Goal: Task Accomplishment & Management: Complete application form

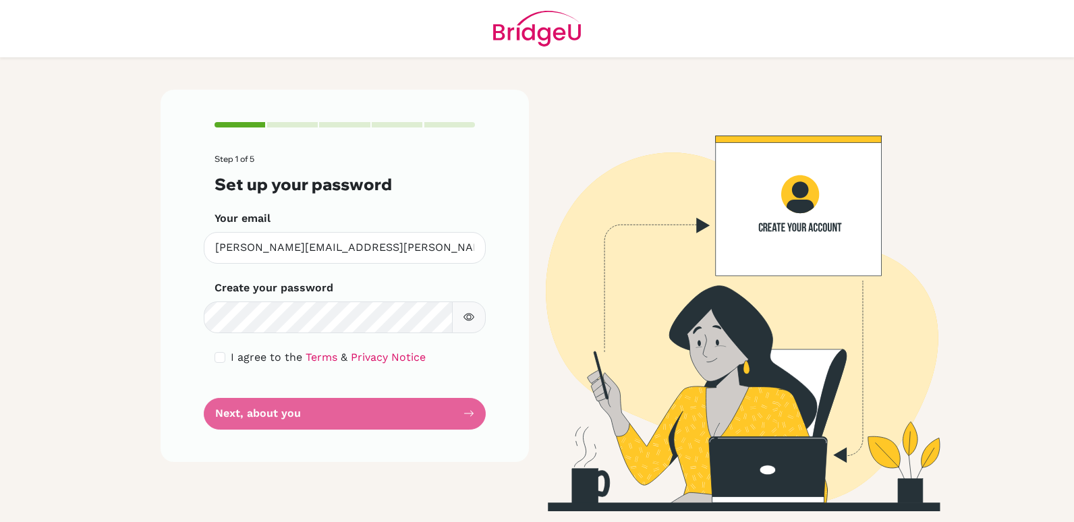
click at [419, 402] on form "Step 1 of 5 Set up your password Your email [PERSON_NAME][EMAIL_ADDRESS][PERSON…" at bounding box center [345, 292] width 260 height 275
click at [466, 316] on icon "button" at bounding box center [469, 317] width 11 height 11
click at [217, 356] on input "checkbox" at bounding box center [220, 357] width 11 height 11
checkbox input "true"
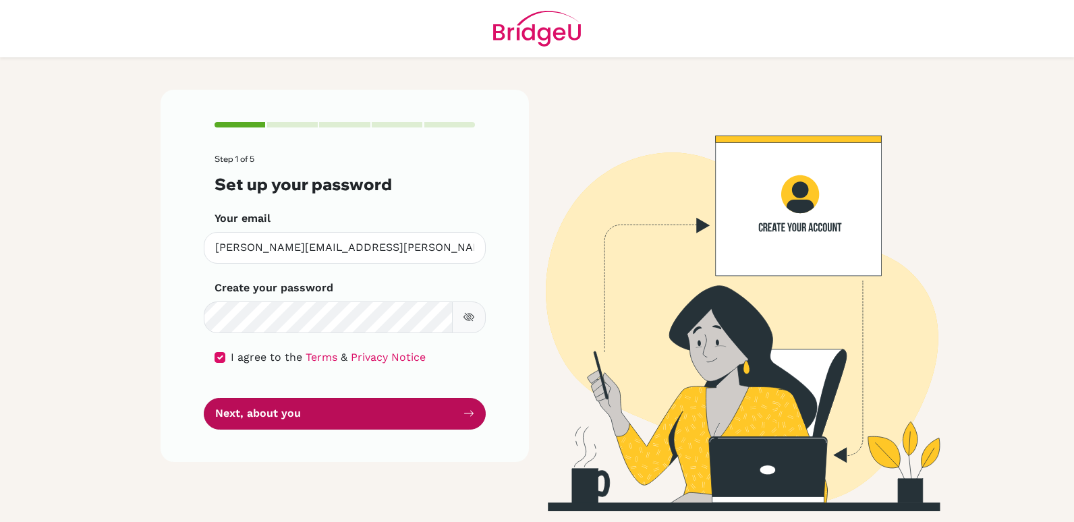
click at [396, 417] on button "Next, about you" at bounding box center [345, 414] width 282 height 32
